Goal: Task Accomplishment & Management: Complete application form

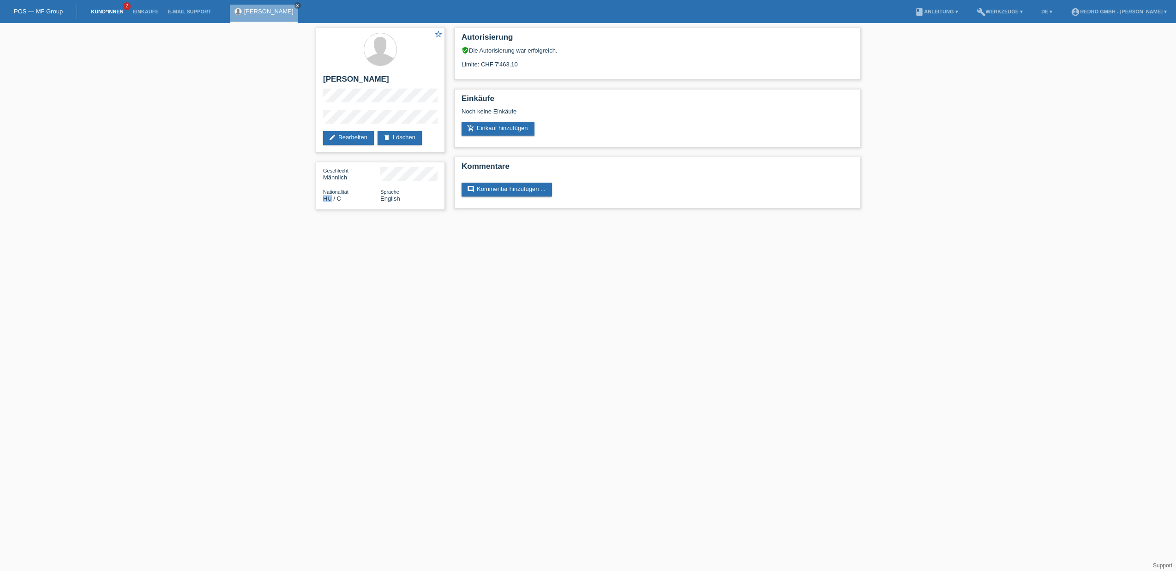
click at [99, 12] on link "Kund*innen" at bounding box center [107, 12] width 42 height 6
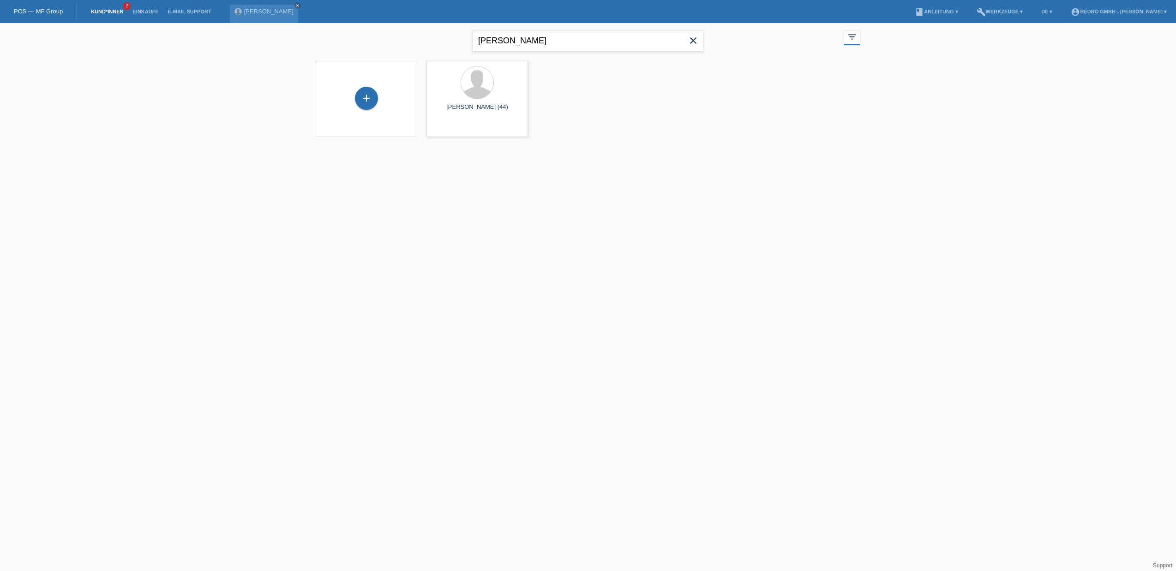
type input "[PERSON_NAME]"
click at [363, 97] on div "+" at bounding box center [366, 102] width 23 height 23
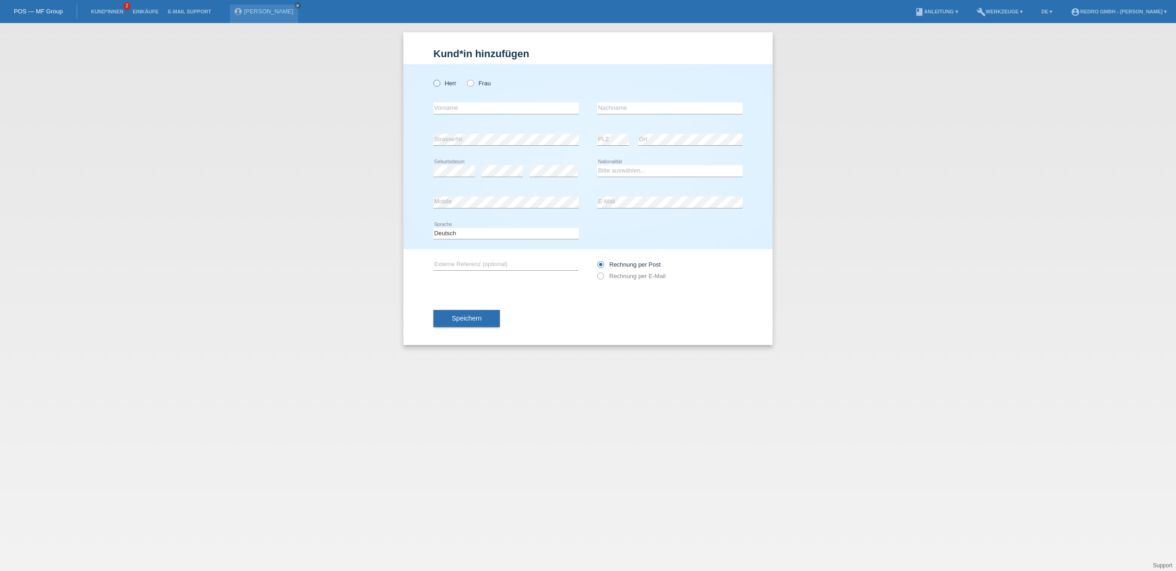
click at [443, 84] on label "Herr" at bounding box center [444, 83] width 23 height 7
click at [439, 84] on input "Herr" at bounding box center [436, 83] width 6 height 6
radio input "true"
click at [474, 109] on input "text" at bounding box center [505, 108] width 145 height 12
paste input "[PERSON_NAME]"
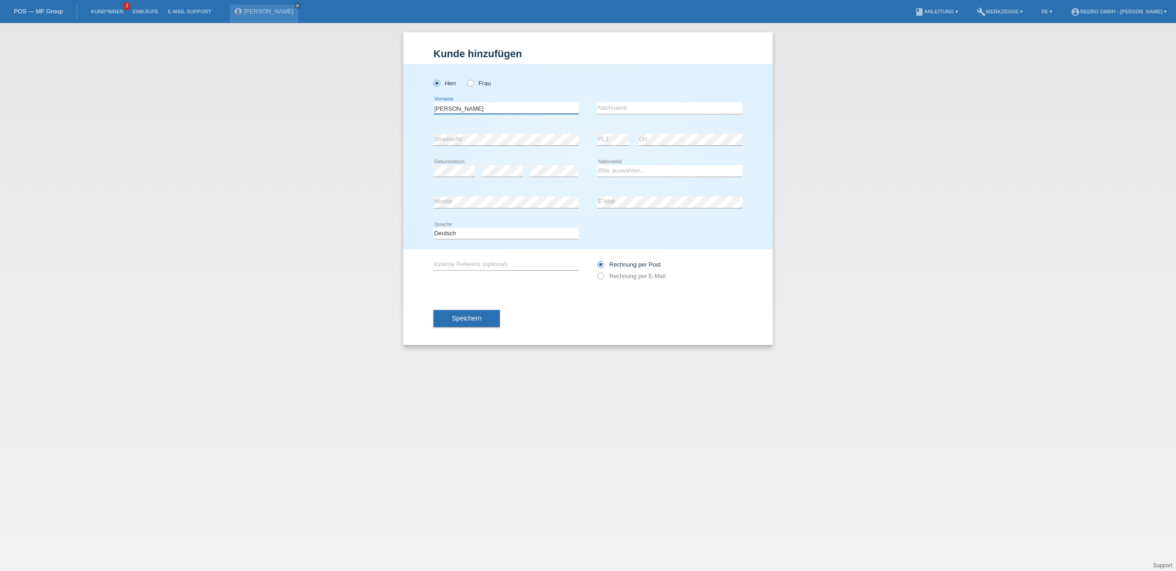
click at [482, 108] on input "[PERSON_NAME]" at bounding box center [505, 108] width 145 height 12
type input "Fabio"
click at [636, 109] on input "text" at bounding box center [669, 108] width 145 height 12
paste input "Macaluso"
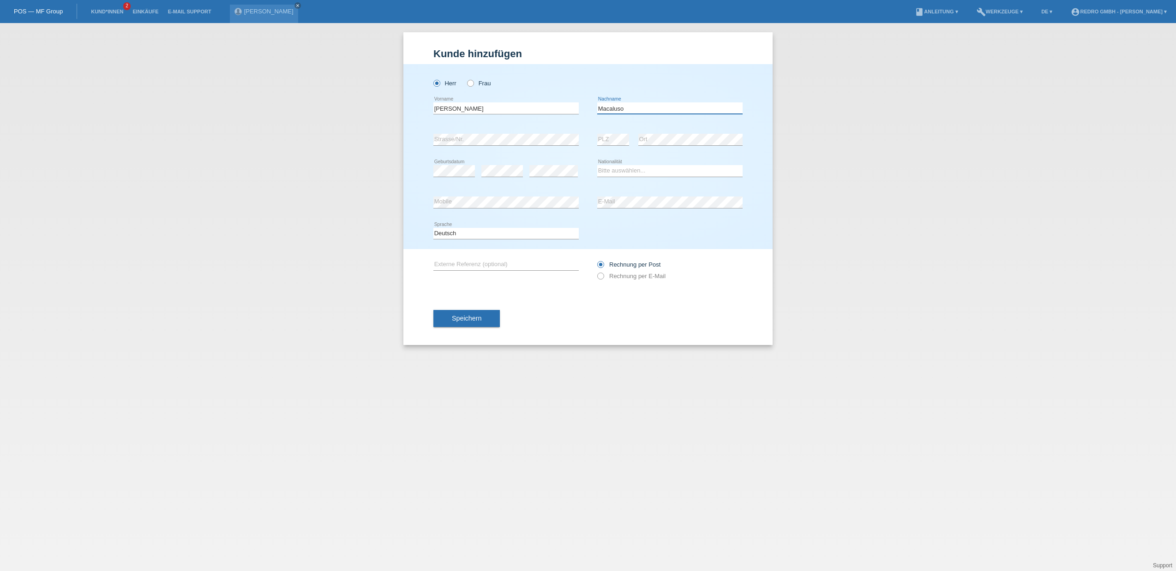
type input "Macaluso"
click at [333, 132] on div "Kund*in hinzufügen Kunde hinzufügen Kundin hinzufügen Herr Frau Fabio error Vor…" at bounding box center [588, 297] width 1176 height 548
select select "CH"
click at [300, 212] on div "Kund*in hinzufügen Kunde hinzufügen Kundin hinzufügen Herr Frau Fabio error Vor…" at bounding box center [588, 297] width 1176 height 548
click at [449, 321] on button "Speichern" at bounding box center [466, 319] width 66 height 18
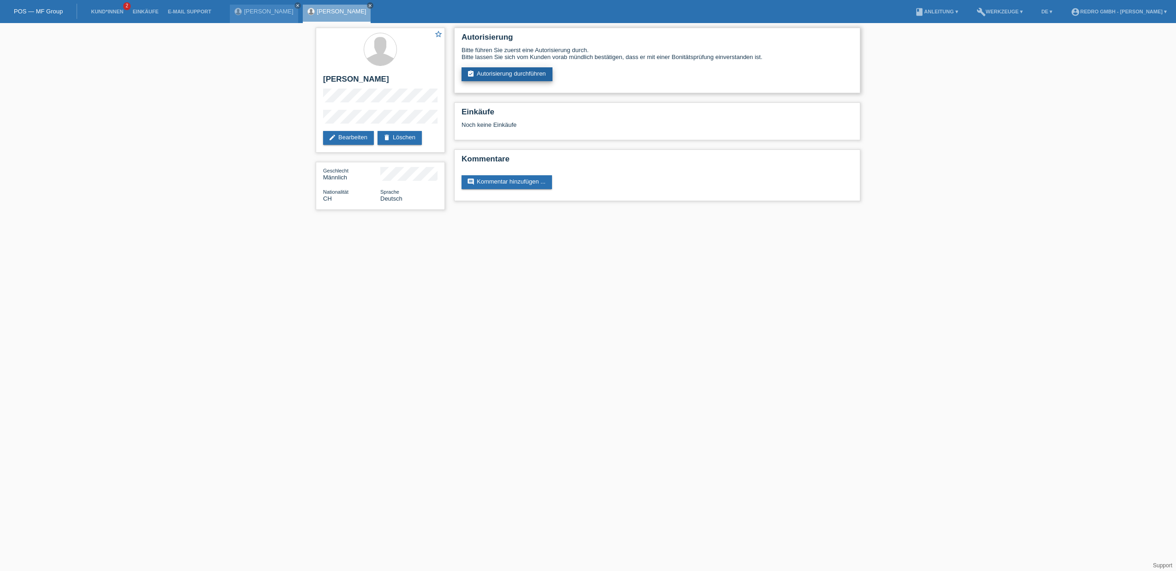
click at [502, 80] on link "assignment_turned_in Autorisierung durchführen" at bounding box center [507, 74] width 91 height 14
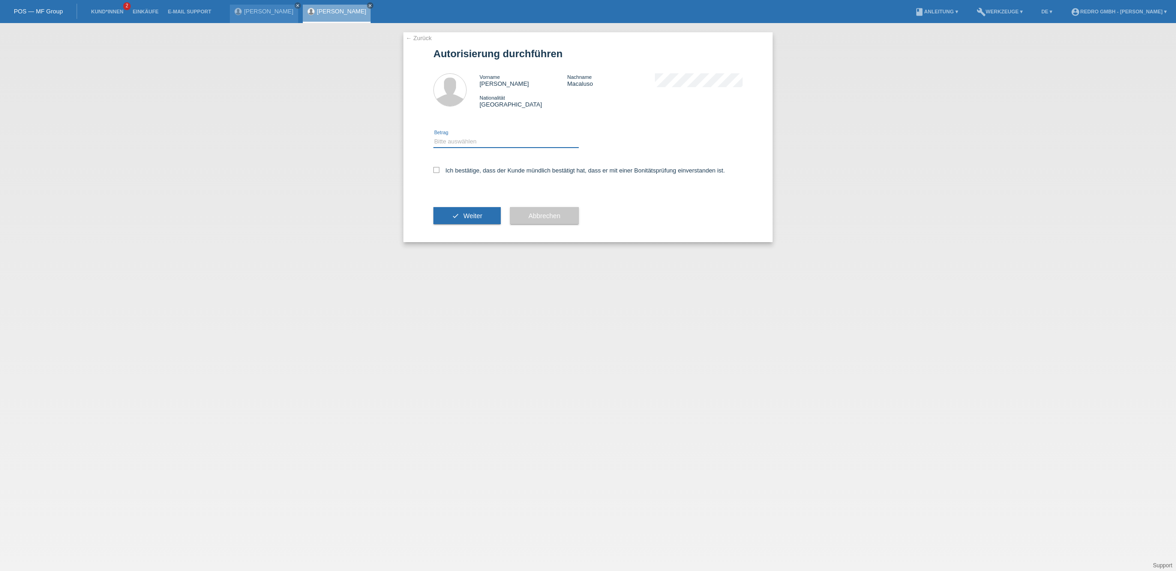
click at [461, 144] on select "Bitte auswählen CHF 1.00 - CHF 499.00 CHF 500.00 - CHF 1'999.00 CHF 2'000.00 - …" at bounding box center [505, 141] width 145 height 11
select select "1"
click at [433, 136] on select "Bitte auswählen CHF 1.00 - CHF 499.00 CHF 500.00 - CHF 1'999.00 CHF 2'000.00 - …" at bounding box center [505, 141] width 145 height 11
click at [453, 171] on label "Ich bestätige, dass der Kunde mündlich bestätigt hat, dass er mit einer Bonität…" at bounding box center [579, 170] width 292 height 7
click at [439, 171] on input "Ich bestätige, dass der Kunde mündlich bestätigt hat, dass er mit einer Bonität…" at bounding box center [436, 170] width 6 height 6
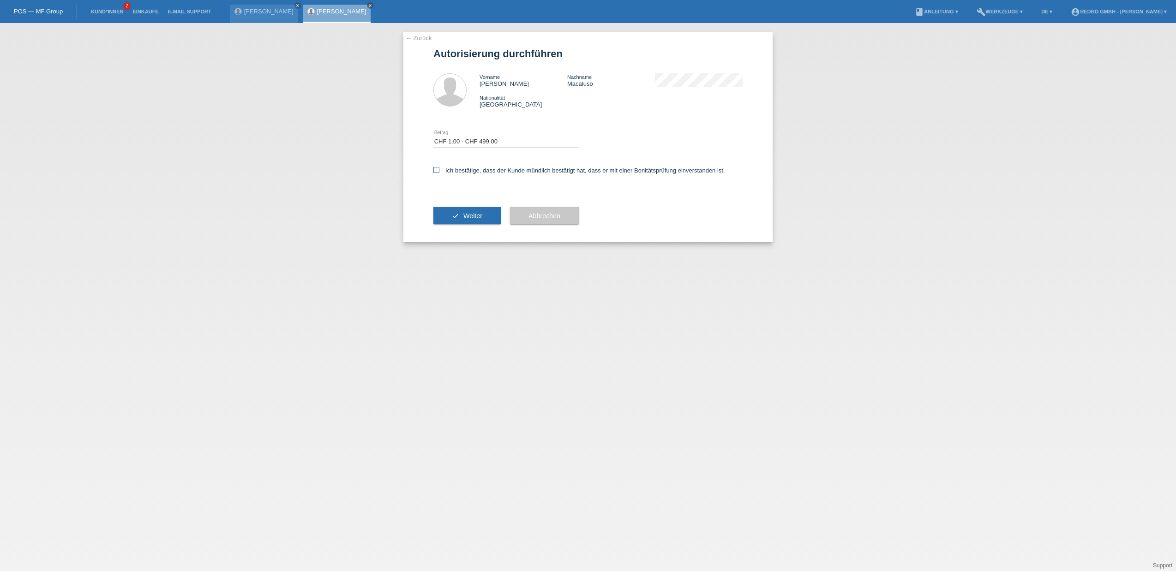
checkbox input "true"
click at [460, 216] on button "check Weiter" at bounding box center [466, 216] width 67 height 18
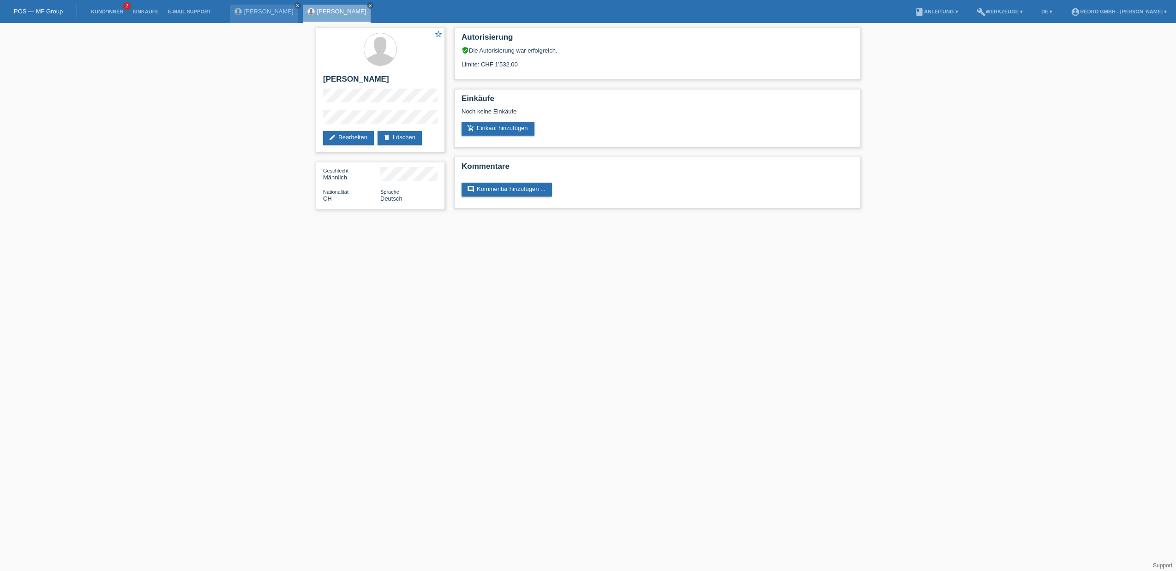
click at [193, 191] on div "star_border Fabio Macaluso edit Bearbeiten delete Löschen Geschlecht Männlich N…" at bounding box center [588, 121] width 1176 height 196
click at [96, 7] on li "Kund*innen 2" at bounding box center [107, 12] width 42 height 24
click at [113, 13] on link "Kund*innen" at bounding box center [107, 12] width 42 height 6
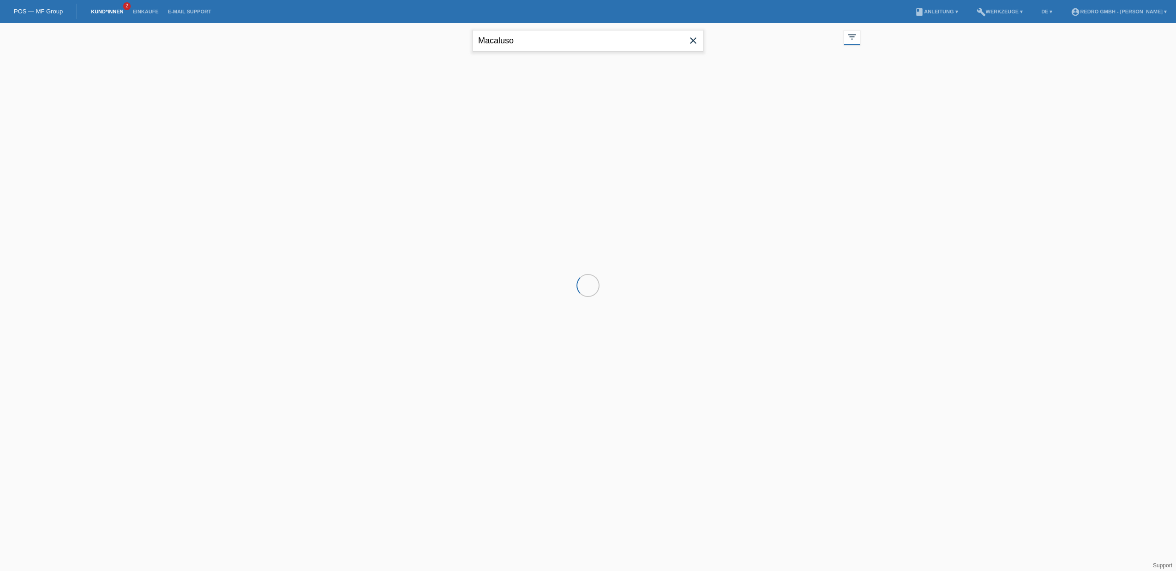
click at [500, 41] on input "Macaluso" at bounding box center [588, 41] width 231 height 22
type input "erhan"
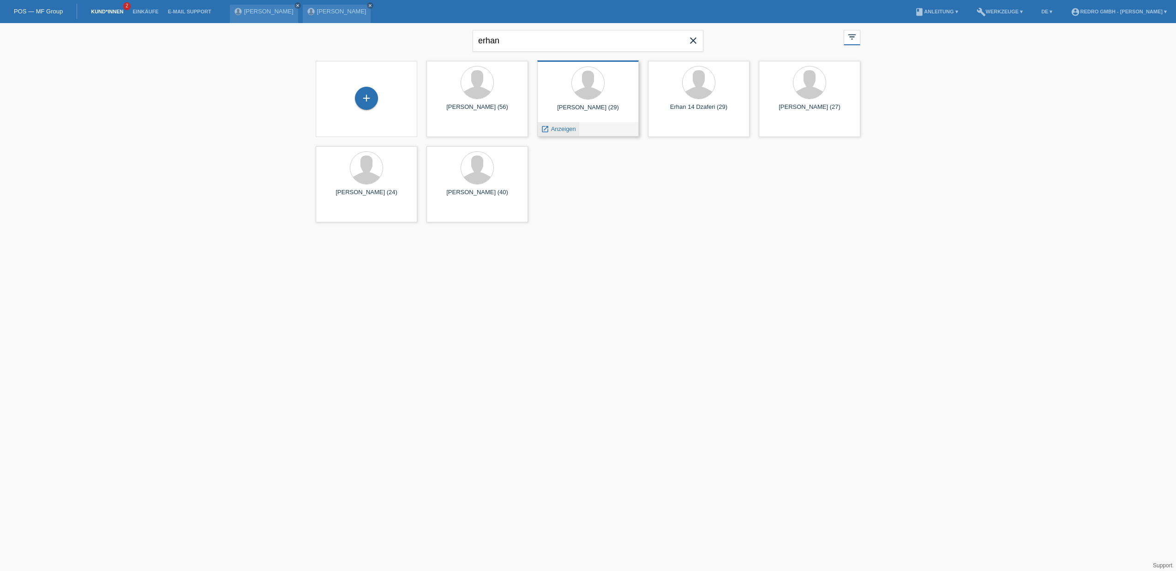
click at [559, 129] on span "Anzeigen" at bounding box center [563, 129] width 25 height 7
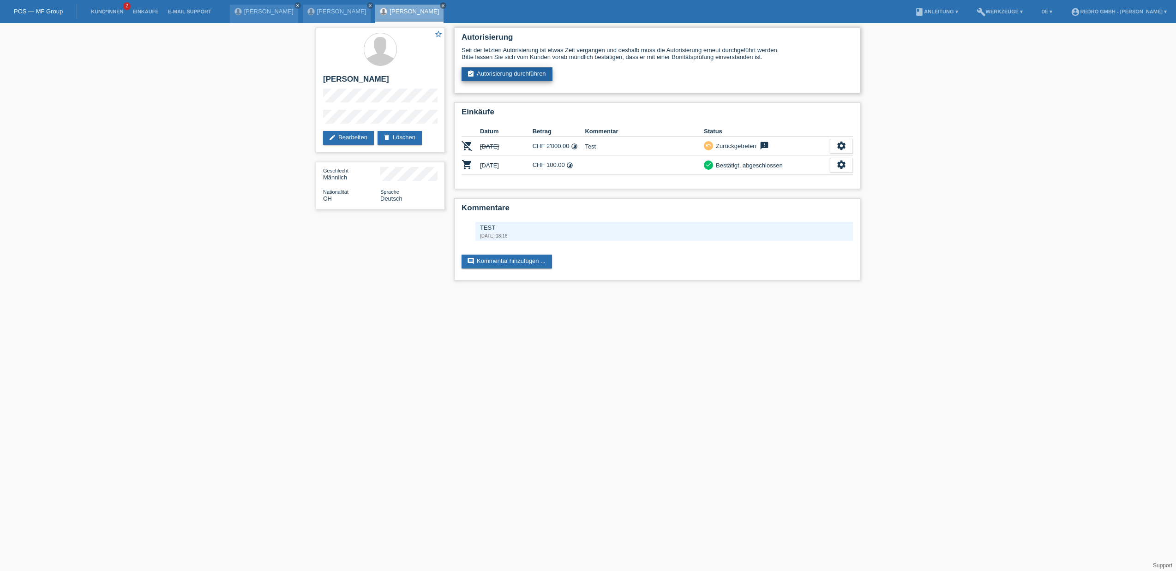
click at [498, 74] on link "assignment_turned_in Autorisierung durchführen" at bounding box center [507, 74] width 91 height 14
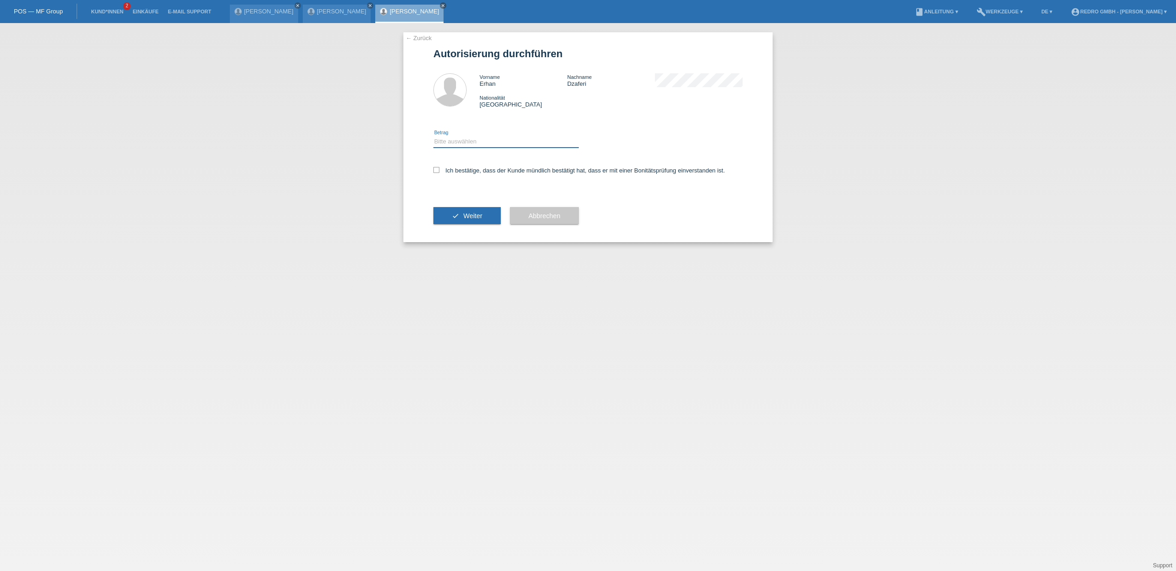
click at [468, 138] on select "Bitte auswählen CHF 1.00 - CHF 499.00 CHF 500.00 - CHF 1'999.00 CHF 2'000.00 - …" at bounding box center [505, 141] width 145 height 11
select select "1"
click at [433, 136] on select "Bitte auswählen CHF 1.00 - CHF 499.00 CHF 500.00 - CHF 1'999.00 CHF 2'000.00 - …" at bounding box center [505, 141] width 145 height 11
click at [462, 168] on label "Ich bestätige, dass der Kunde mündlich bestätigt hat, dass er mit einer Bonität…" at bounding box center [579, 170] width 292 height 7
click at [439, 168] on input "Ich bestätige, dass der Kunde mündlich bestätigt hat, dass er mit einer Bonität…" at bounding box center [436, 170] width 6 height 6
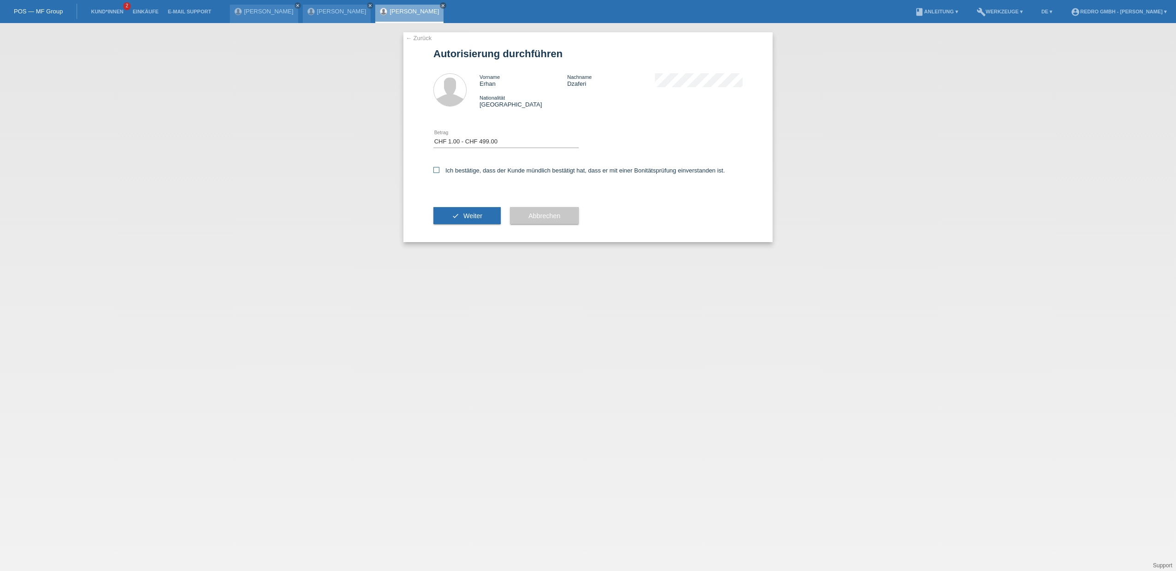
checkbox input "true"
click at [454, 216] on icon "check" at bounding box center [455, 215] width 7 height 7
